Goal: Find contact information: Find contact information

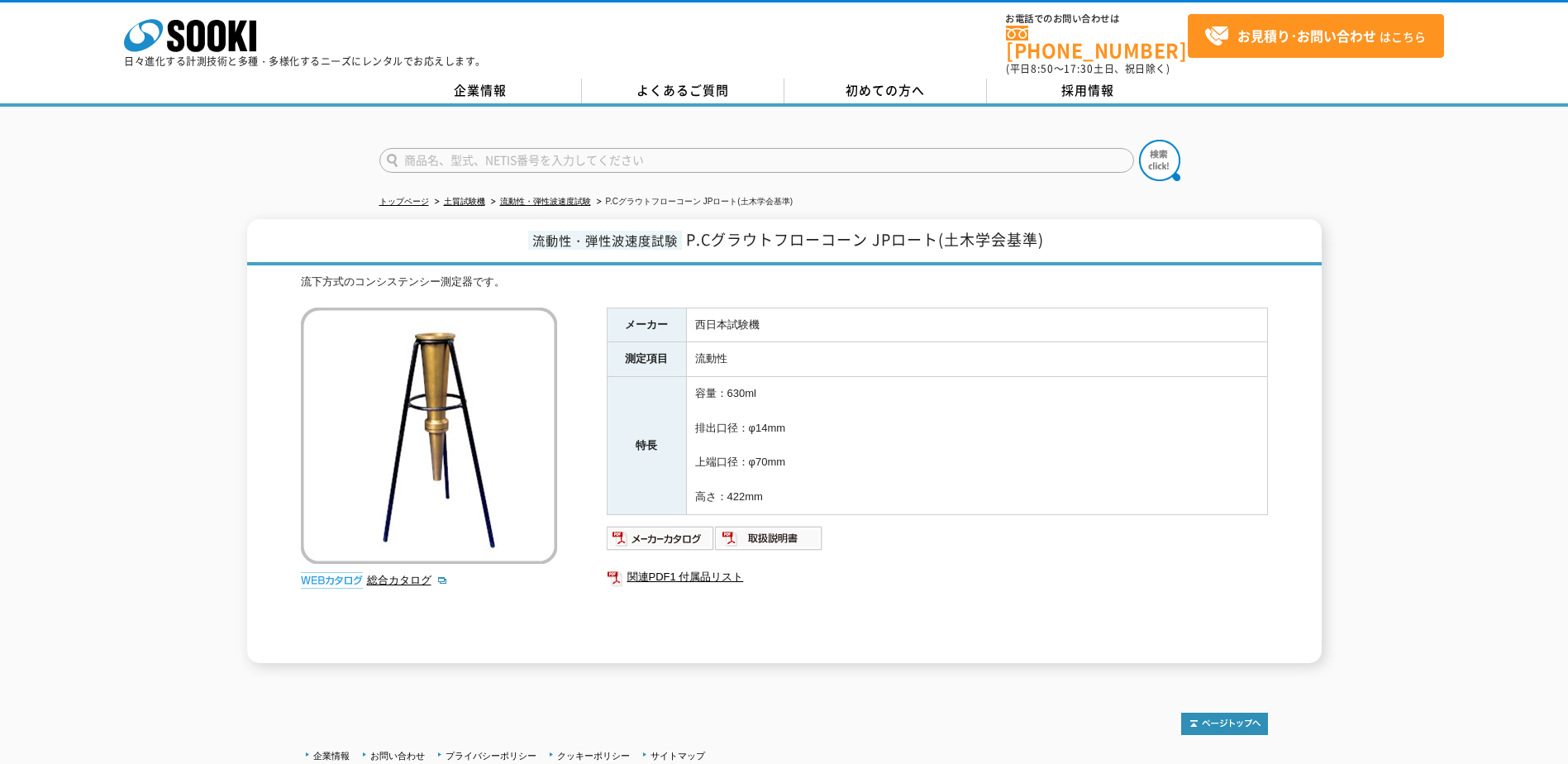
click at [459, 148] on input "text" at bounding box center [756, 160] width 755 height 25
type input "商品名、型式、NETIS番号を入力してください"
click at [224, 504] on div "流動性・弾性波速度試験 P.Cグラウトフローコーン JPロート(土木学会基準) 流下方式のコンシステンシー測定器です。 総合カタログ メーカー 西日本試験機 …" at bounding box center [784, 440] width 1568 height 444
click at [502, 80] on link "企業情報" at bounding box center [480, 91] width 202 height 25
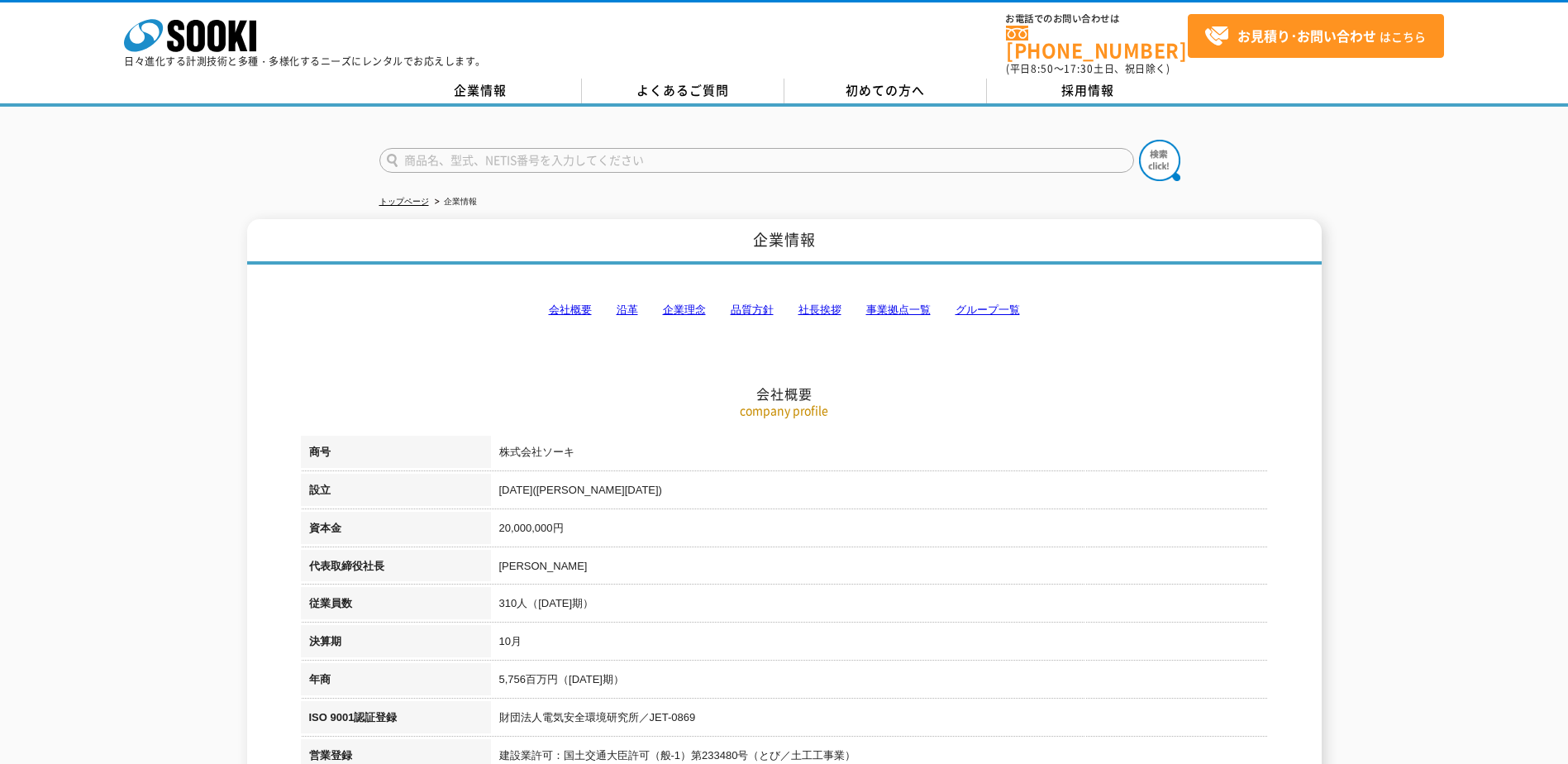
click at [565, 304] on link "会社概要" at bounding box center [570, 310] width 43 height 12
click at [901, 304] on link "事業拠点一覧" at bounding box center [898, 310] width 65 height 12
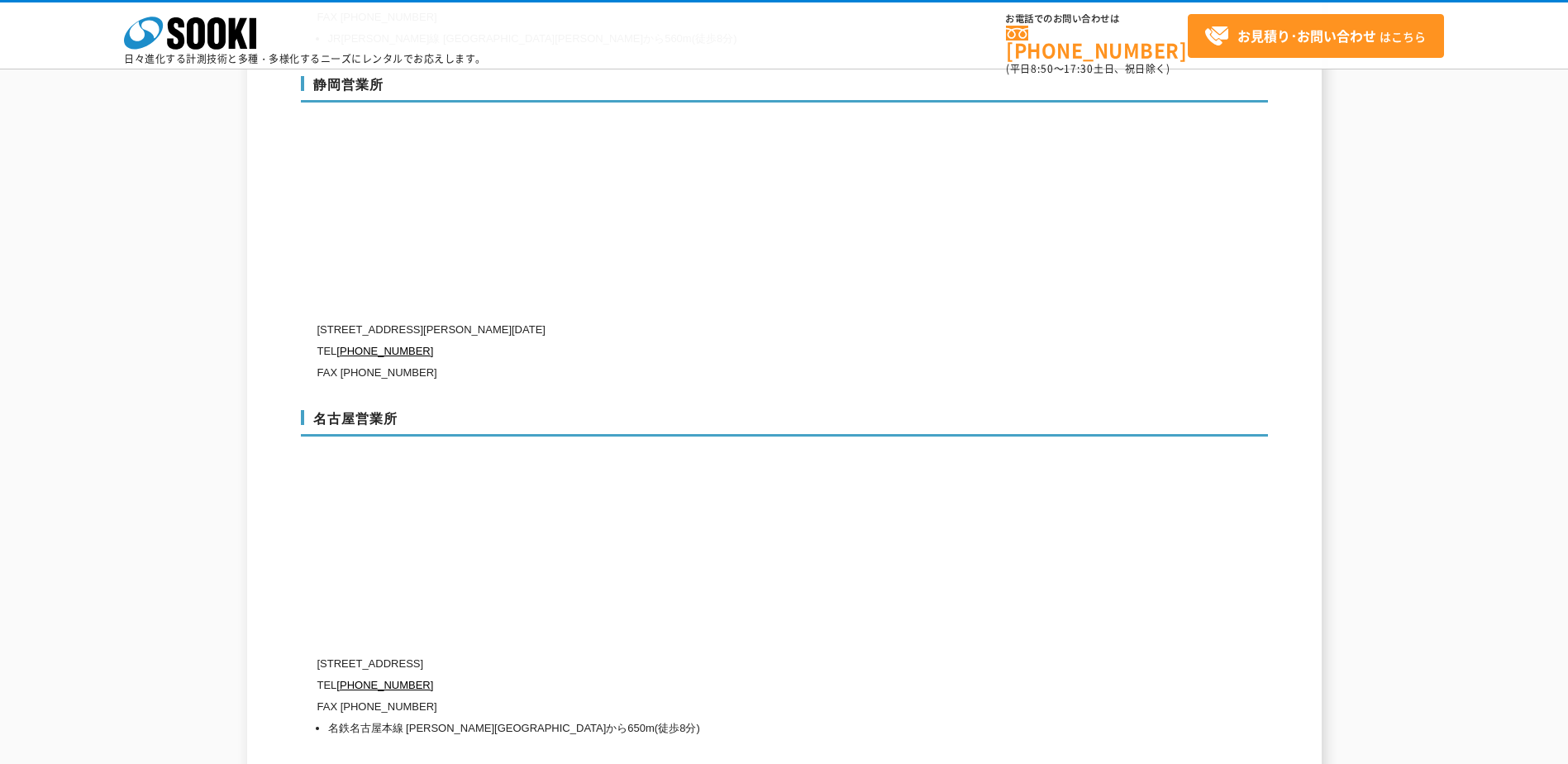
scroll to position [5634, 0]
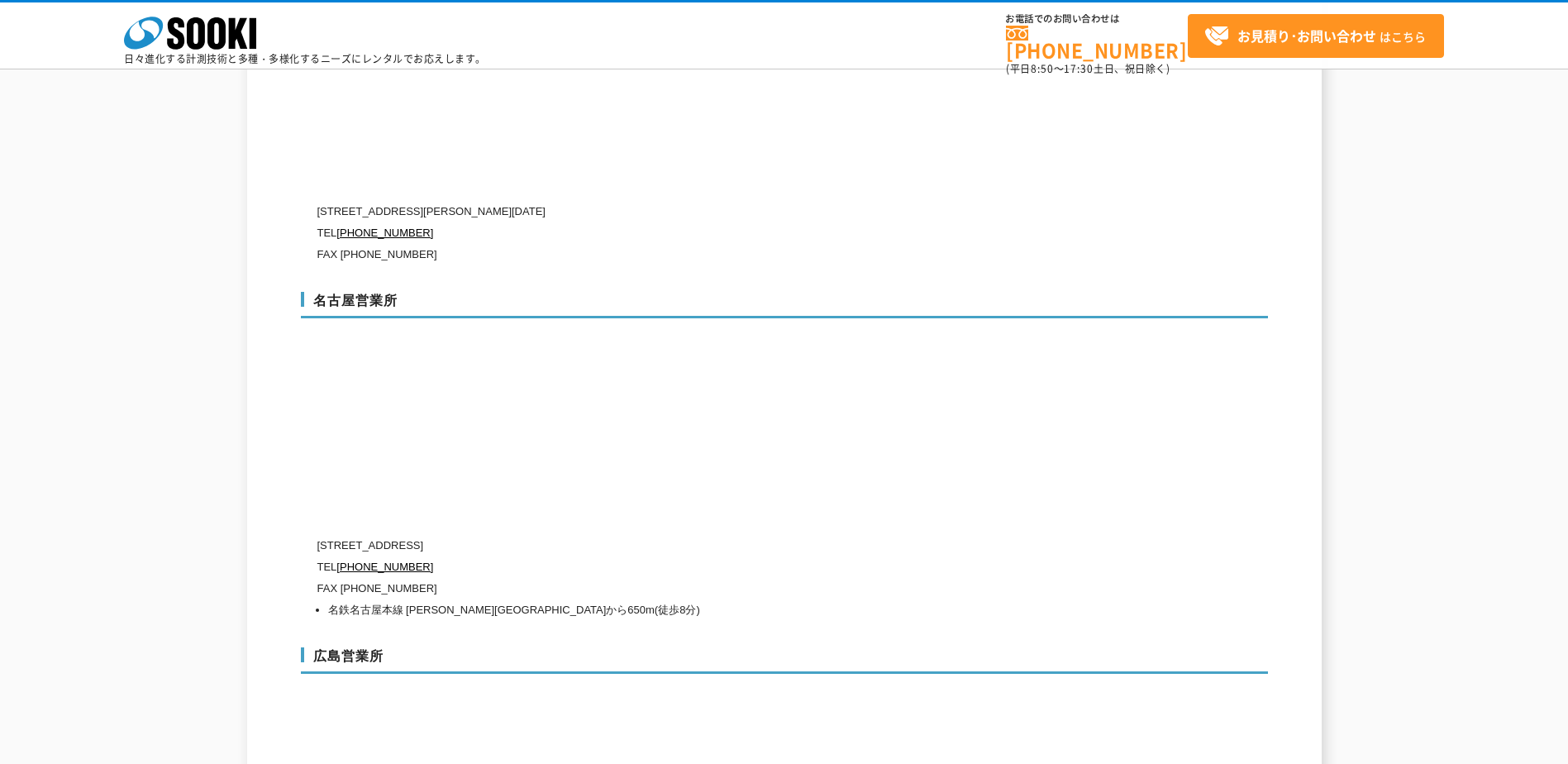
drag, startPoint x: 384, startPoint y: 511, endPoint x: 653, endPoint y: 508, distance: 269.0
click at [653, 535] on p "〒451-0052 愛知県名古屋市西区栄生1-18-2 ドゥ・ミールドゥ1階" at bounding box center [714, 545] width 794 height 22
drag, startPoint x: 653, startPoint y: 508, endPoint x: 641, endPoint y: 504, distance: 12.6
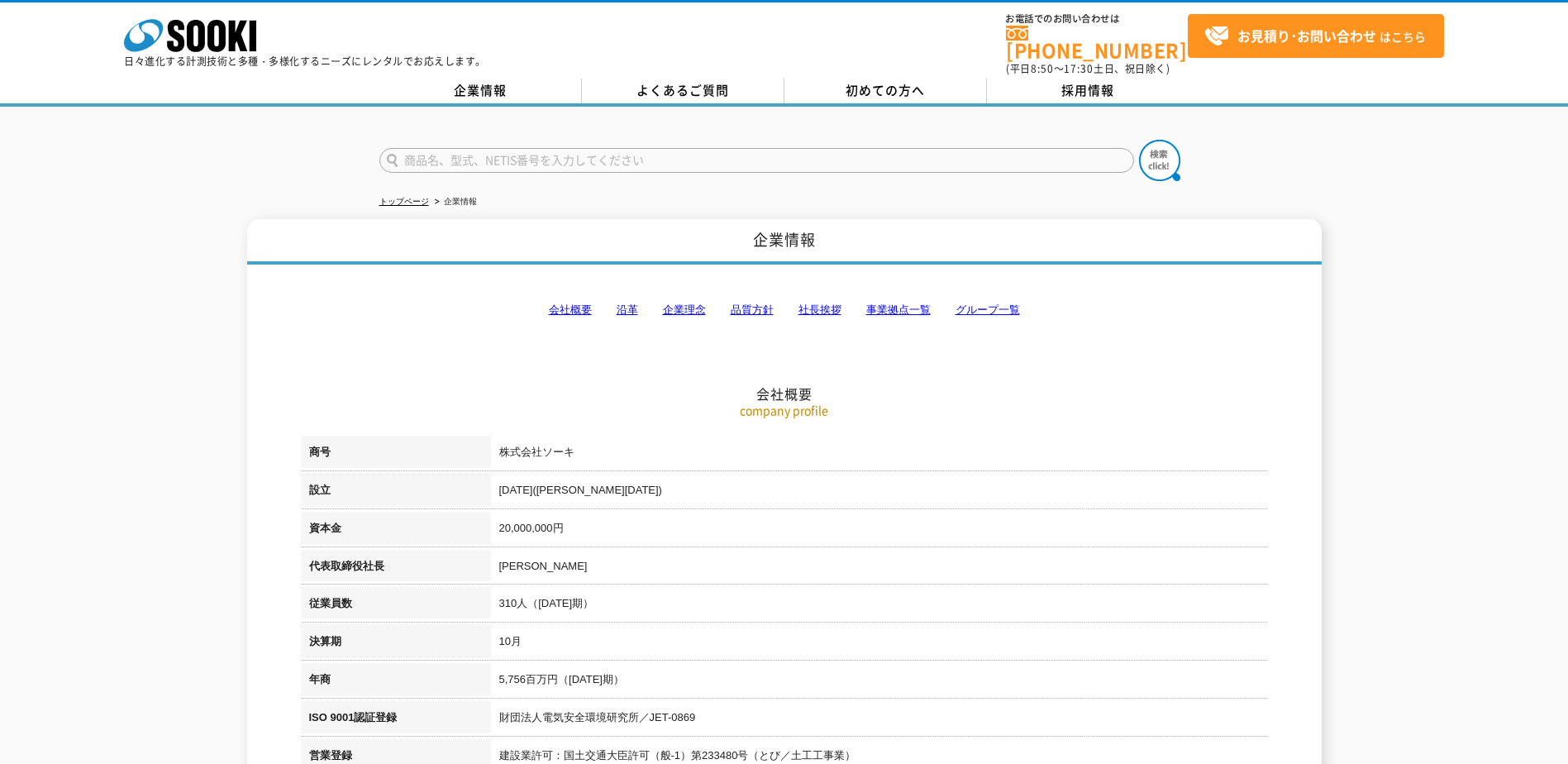
scroll to position [248, 0]
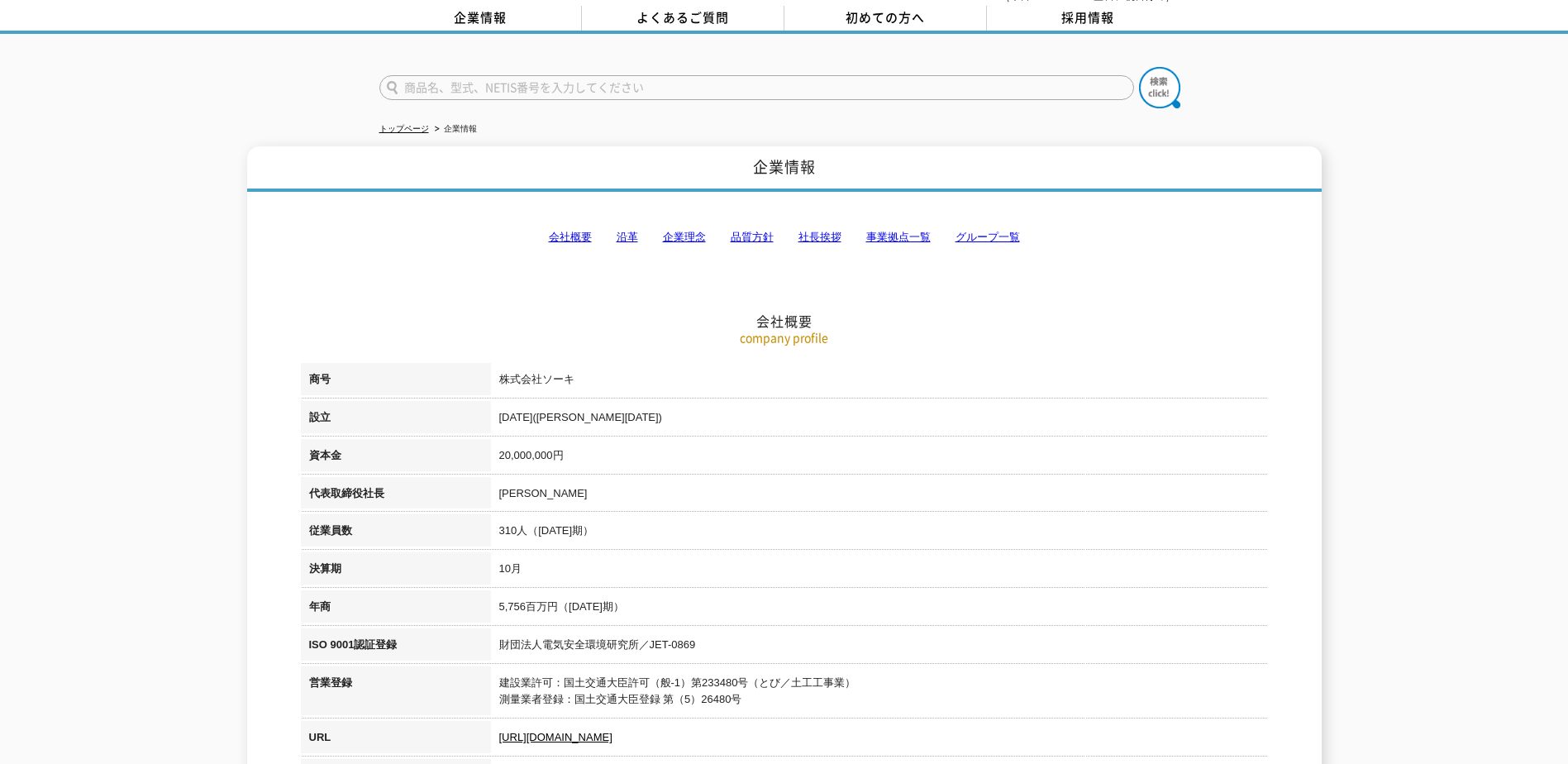
scroll to position [0, 0]
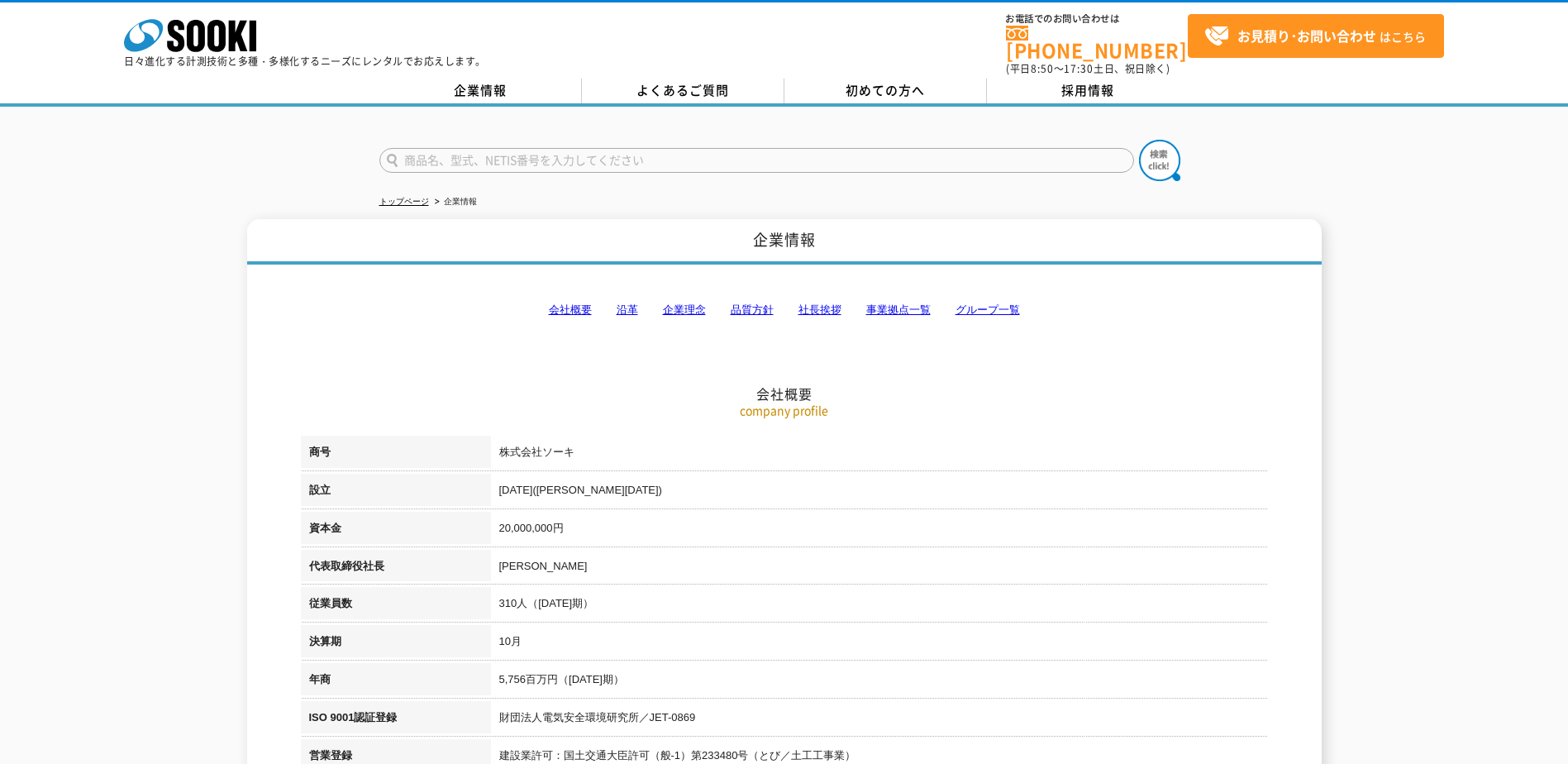
click at [902, 304] on link "事業拠点一覧" at bounding box center [898, 310] width 65 height 12
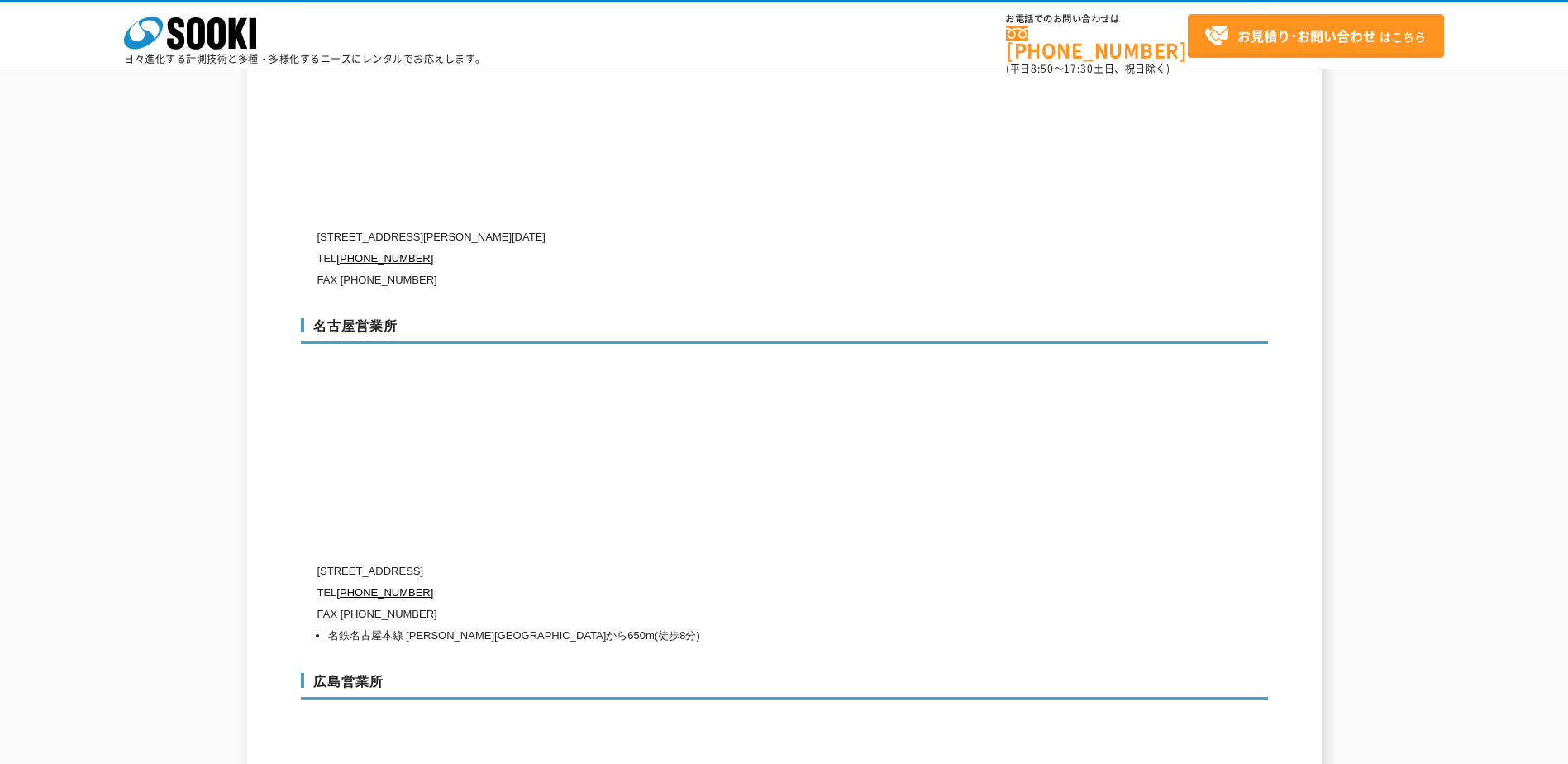
scroll to position [5634, 0]
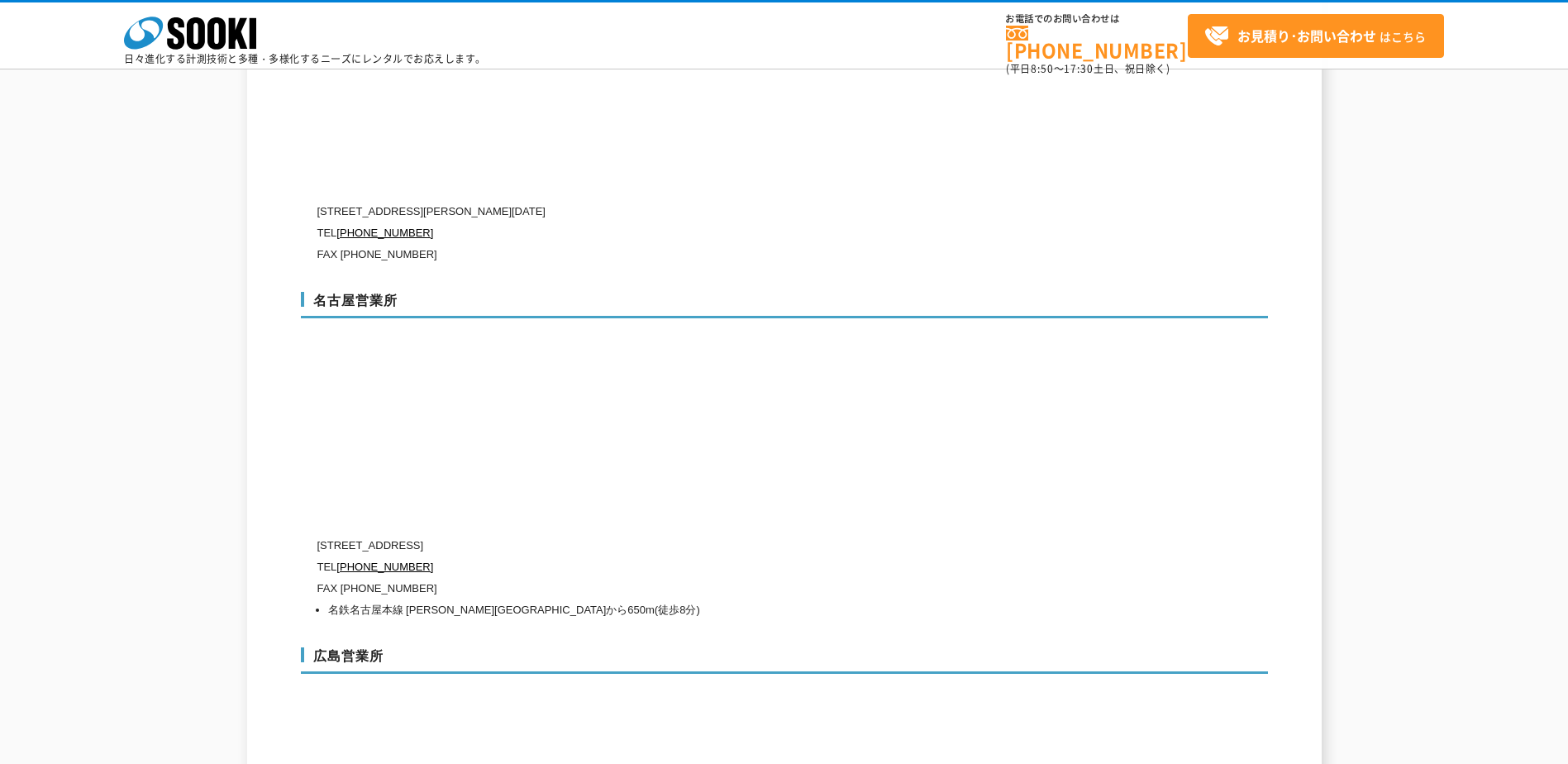
drag, startPoint x: 389, startPoint y: 508, endPoint x: 658, endPoint y: 512, distance: 269.0
click at [658, 535] on p "〒451-0052 愛知県名古屋市西区栄生1-18-2 ドゥ・ミールドゥ1階" at bounding box center [714, 545] width 794 height 22
drag, startPoint x: 658, startPoint y: 512, endPoint x: 625, endPoint y: 507, distance: 33.4
click at [1012, 476] on div "名古屋営業所 〒451-0052 愛知県名古屋市西区栄生1-18-2 ドゥ・ミールドゥ1階 TEL 0120-856-994 FAX (052)581-212…" at bounding box center [785, 453] width 967 height 356
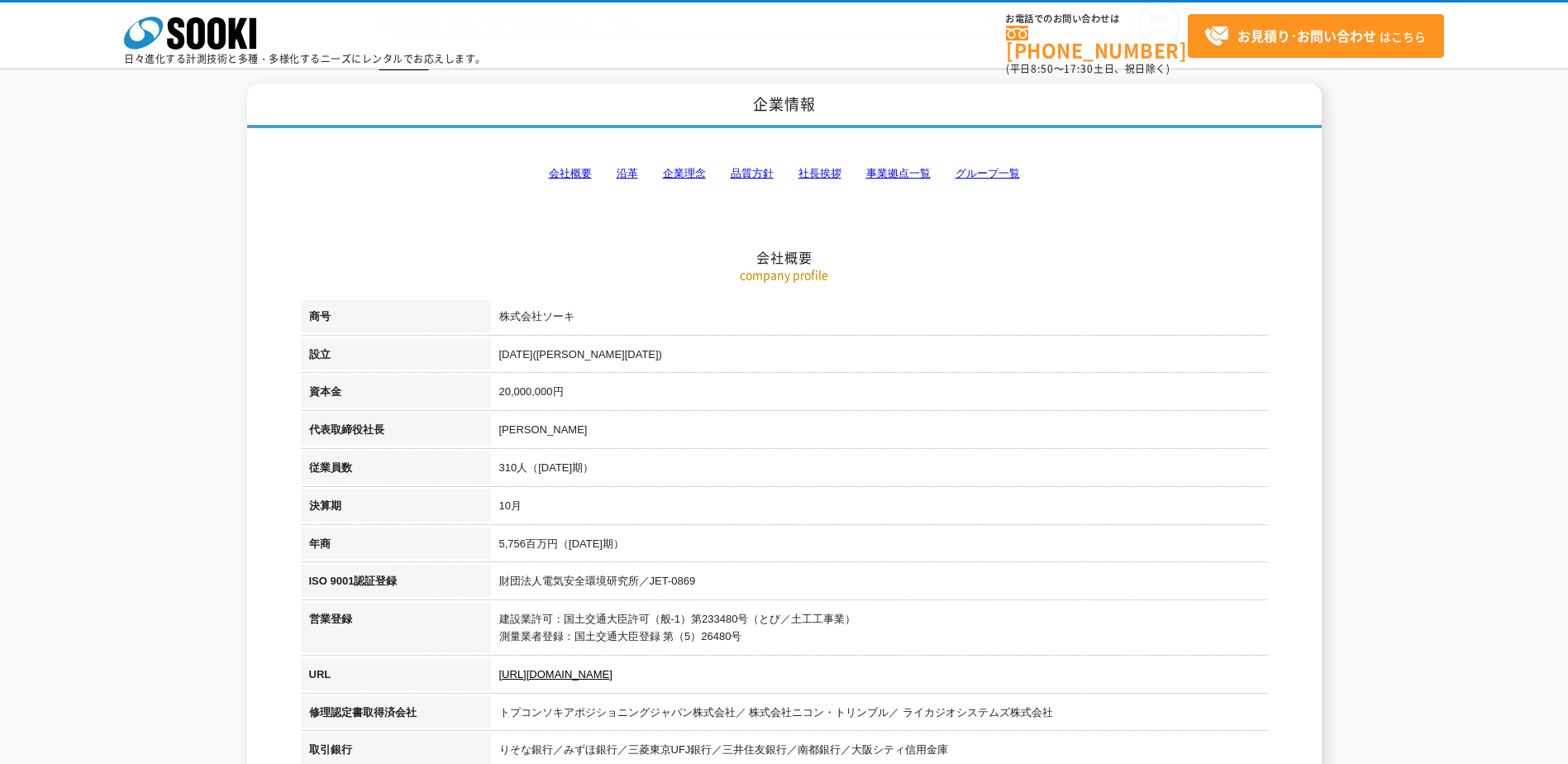
scroll to position [0, 0]
